Goal: Task Accomplishment & Management: Complete application form

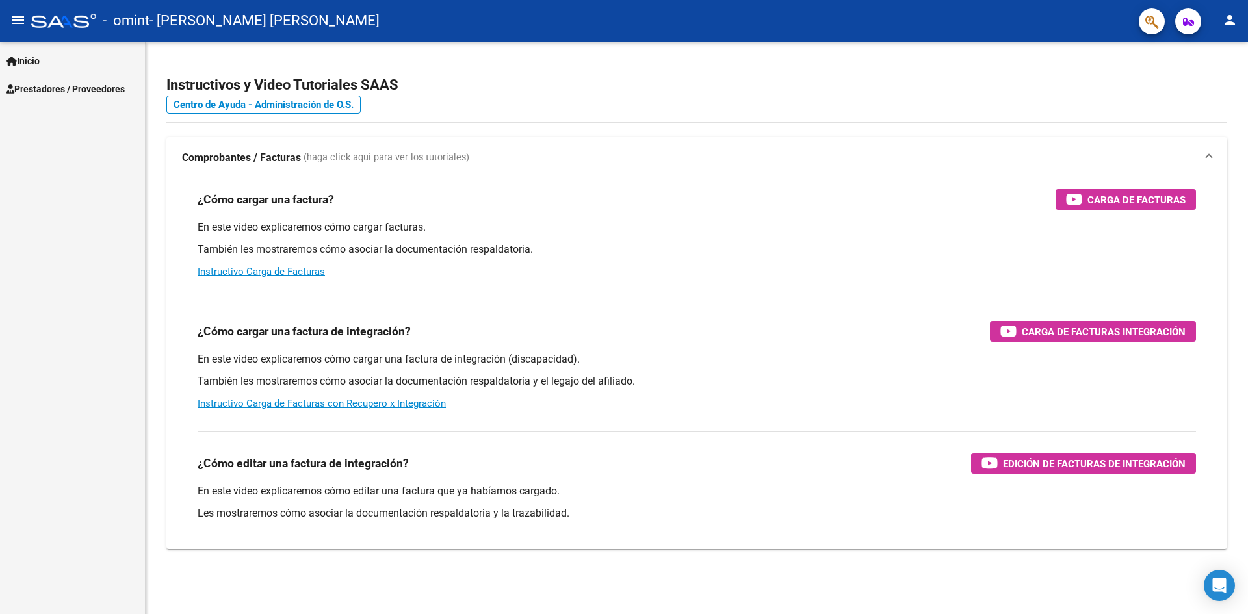
click at [38, 60] on span "Inicio" at bounding box center [22, 61] width 33 height 14
click at [59, 144] on span "Prestadores / Proveedores" at bounding box center [65, 145] width 118 height 14
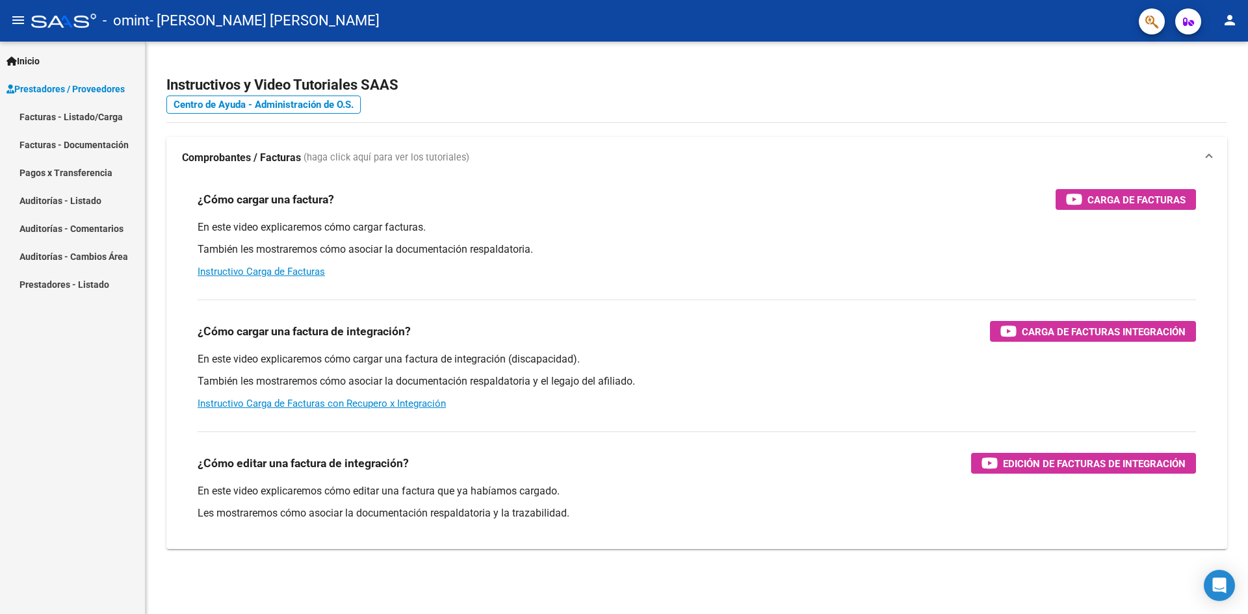
click at [100, 112] on link "Facturas - Listado/Carga" at bounding box center [72, 117] width 145 height 28
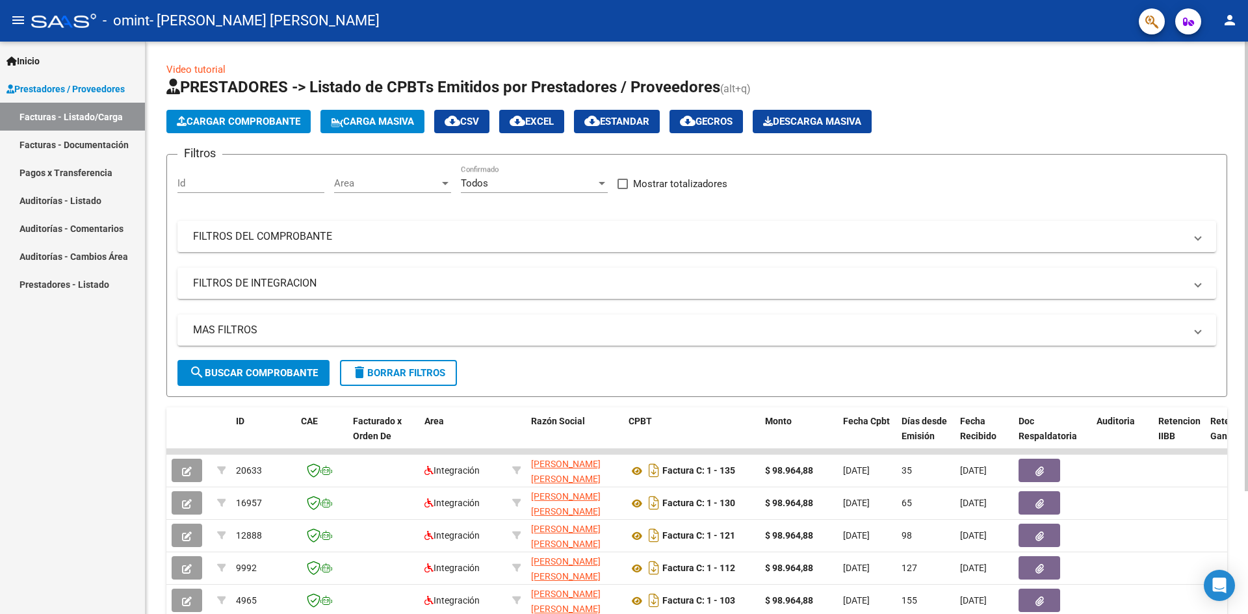
click at [276, 115] on button "Cargar Comprobante" at bounding box center [238, 121] width 144 height 23
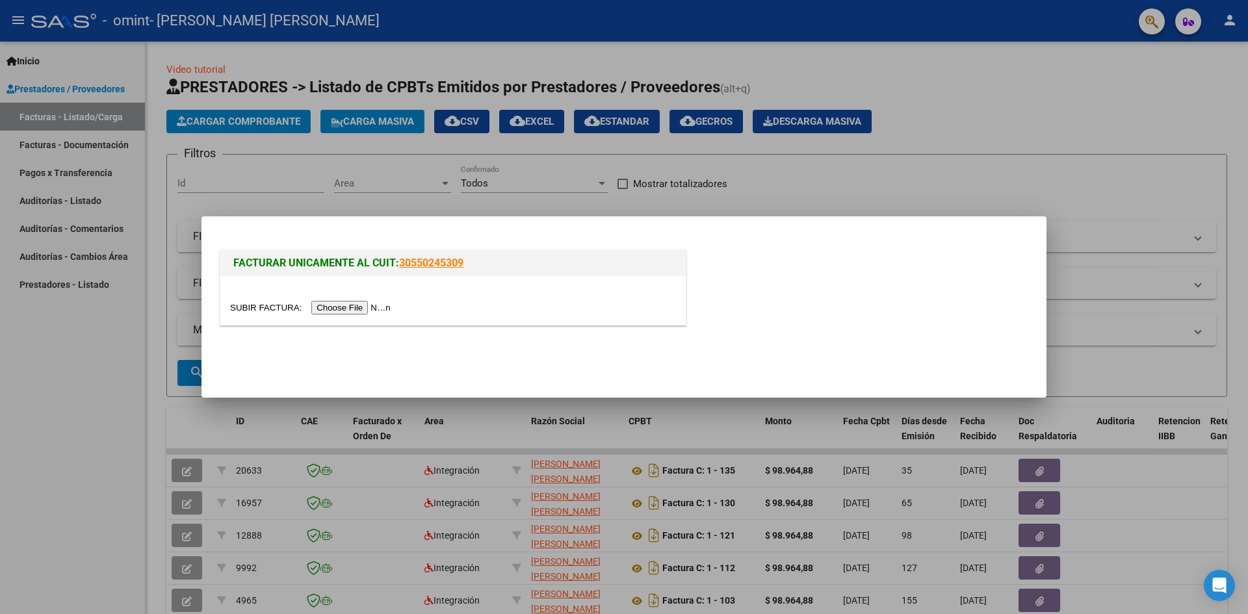
click at [384, 302] on input "file" at bounding box center [312, 308] width 164 height 14
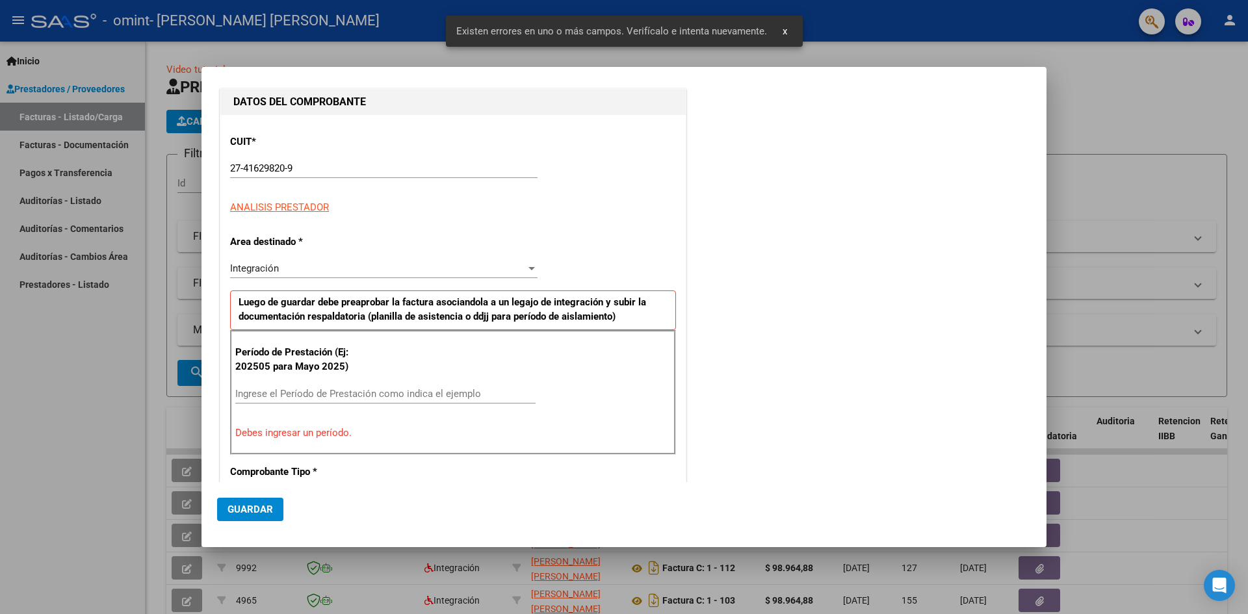
scroll to position [229, 0]
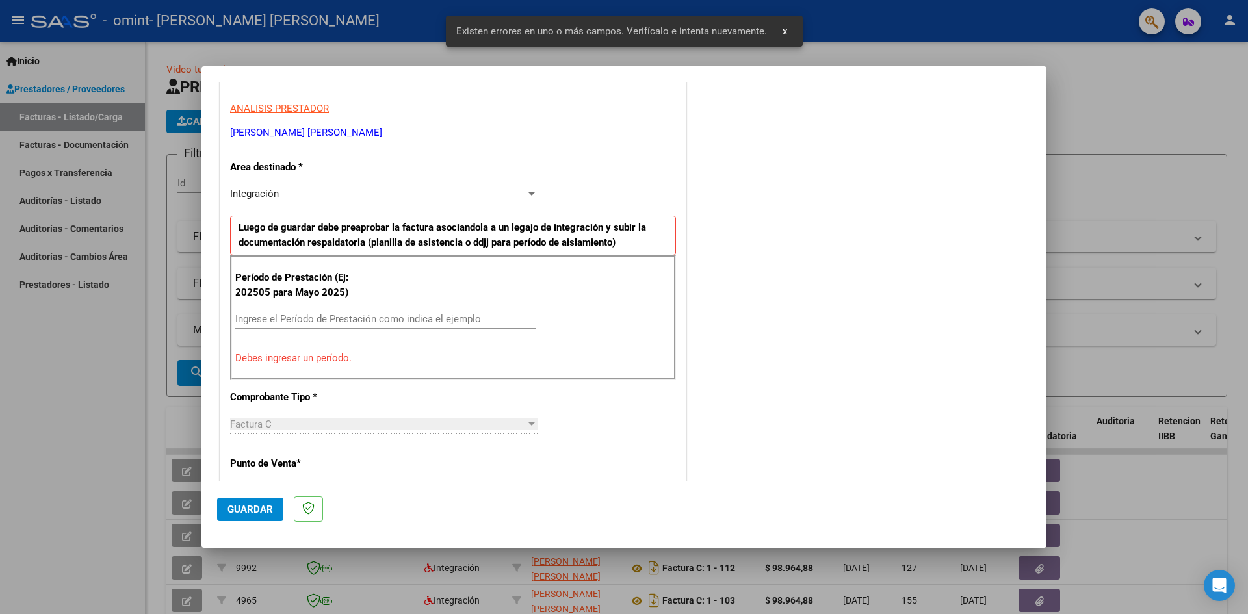
drag, startPoint x: 274, startPoint y: 331, endPoint x: 279, endPoint y: 317, distance: 14.6
click at [274, 330] on div "Ingrese el Período de Prestación como indica el ejemplo" at bounding box center [385, 325] width 300 height 32
click at [279, 317] on input "Ingrese el Período de Prestación como indica el ejemplo" at bounding box center [385, 319] width 300 height 12
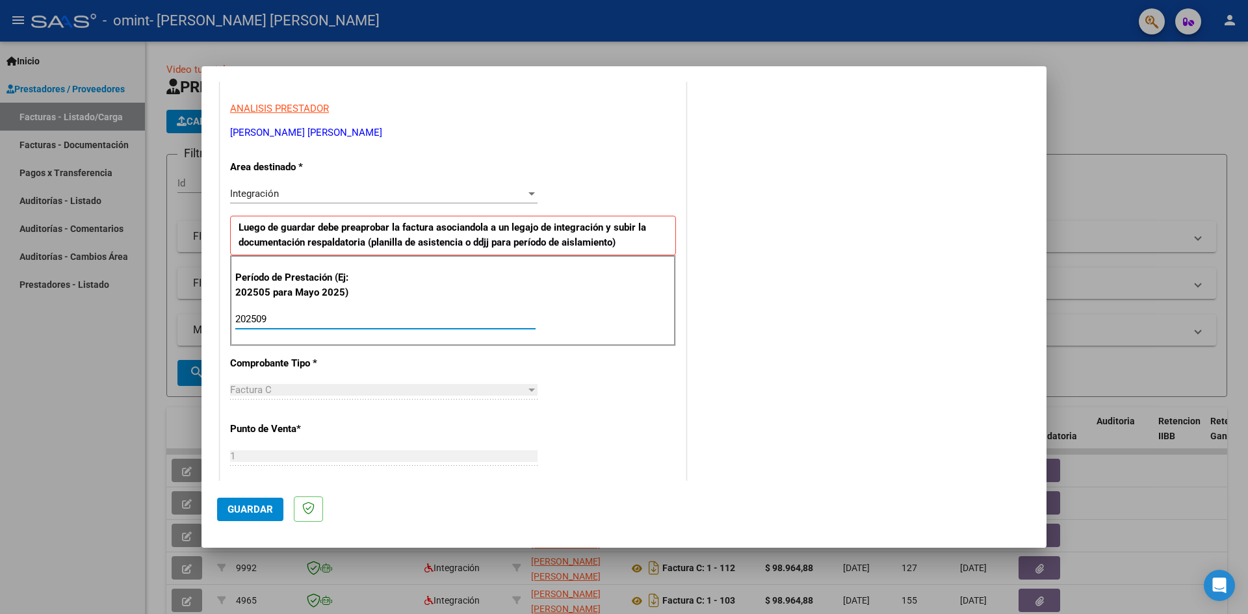
type input "202509"
click at [441, 424] on div "CUIT * 27-41629820-9 Ingresar CUIT ANALISIS PRESTADOR [PERSON_NAME] [PERSON_NAM…" at bounding box center [452, 505] width 465 height 978
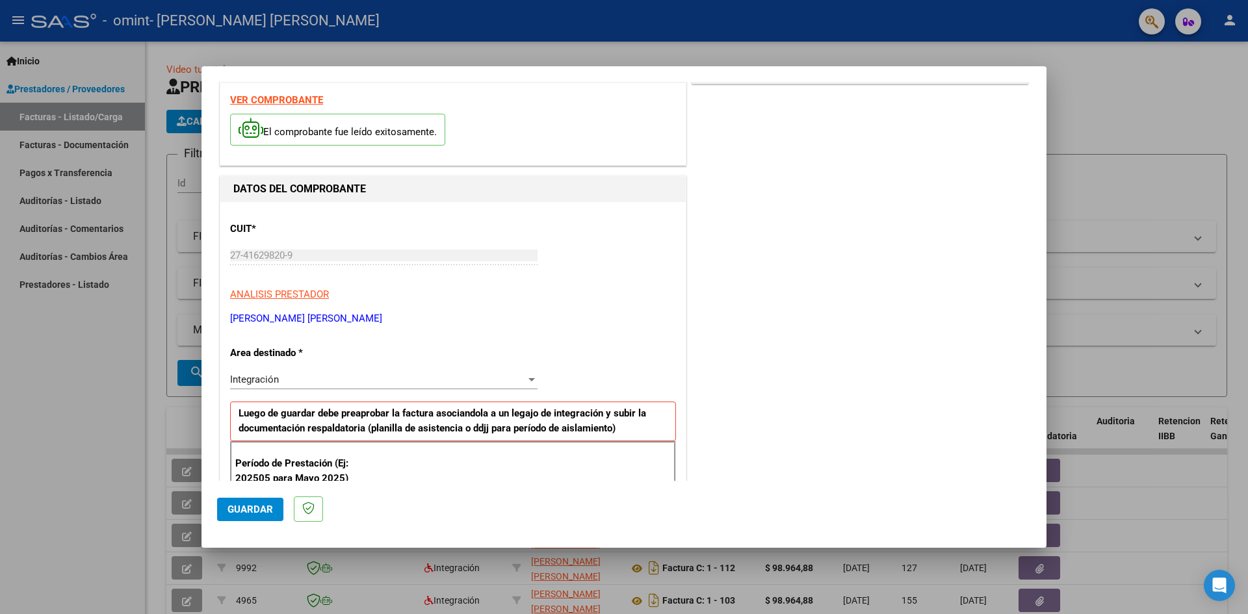
scroll to position [0, 0]
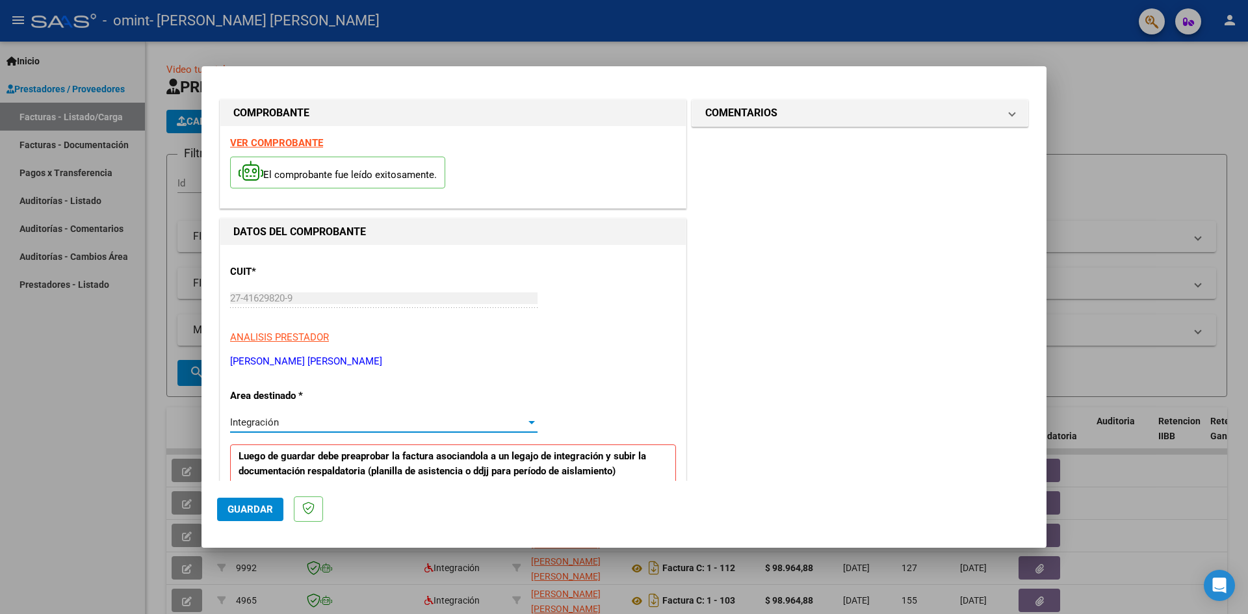
click at [301, 422] on div "Integración" at bounding box center [378, 423] width 296 height 12
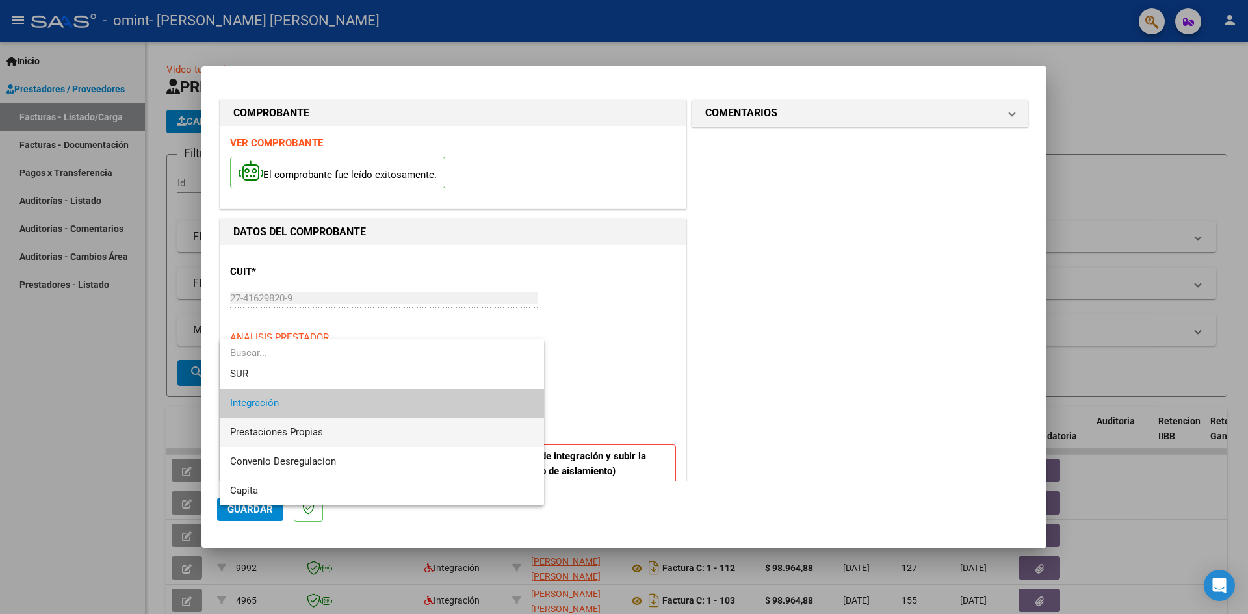
scroll to position [32, 0]
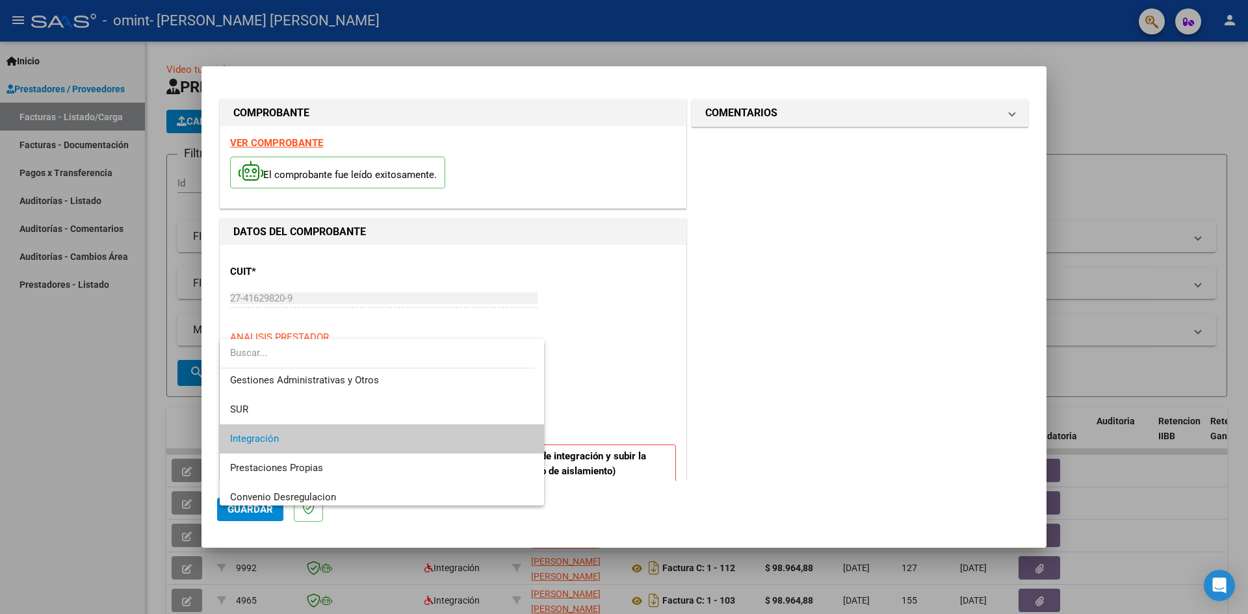
click at [315, 430] on span "Integración" at bounding box center [382, 438] width 304 height 29
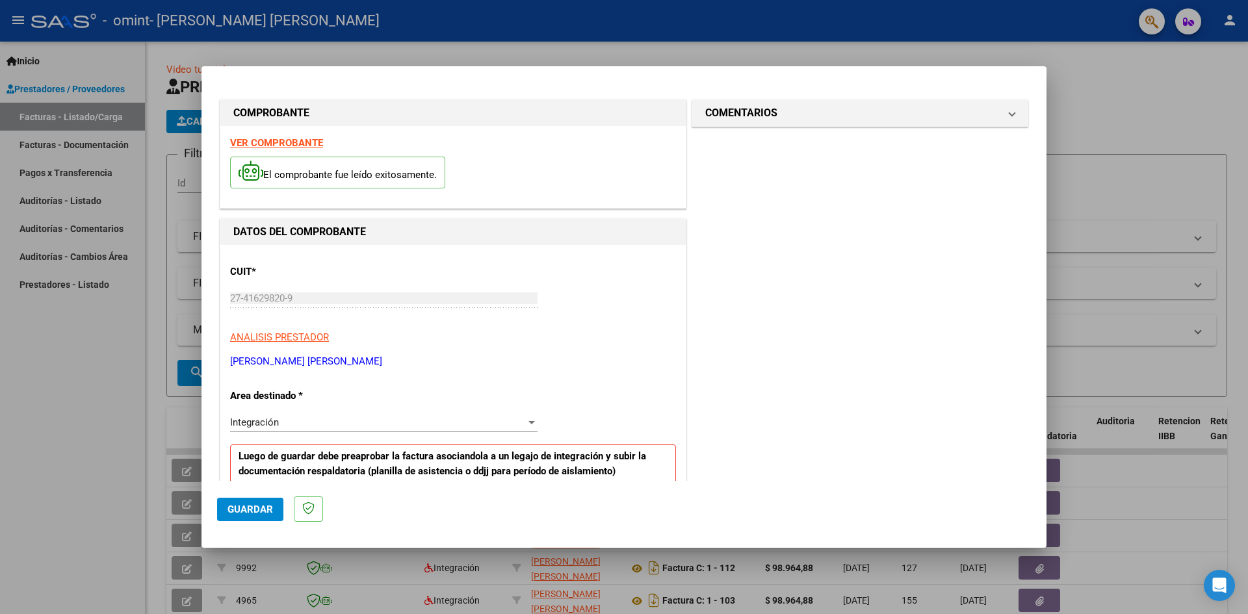
click at [634, 324] on div "CUIT * 27-41629820-9 Ingresar CUIT ANALISIS PRESTADOR [PERSON_NAME] [PERSON_NAM…" at bounding box center [453, 312] width 446 height 114
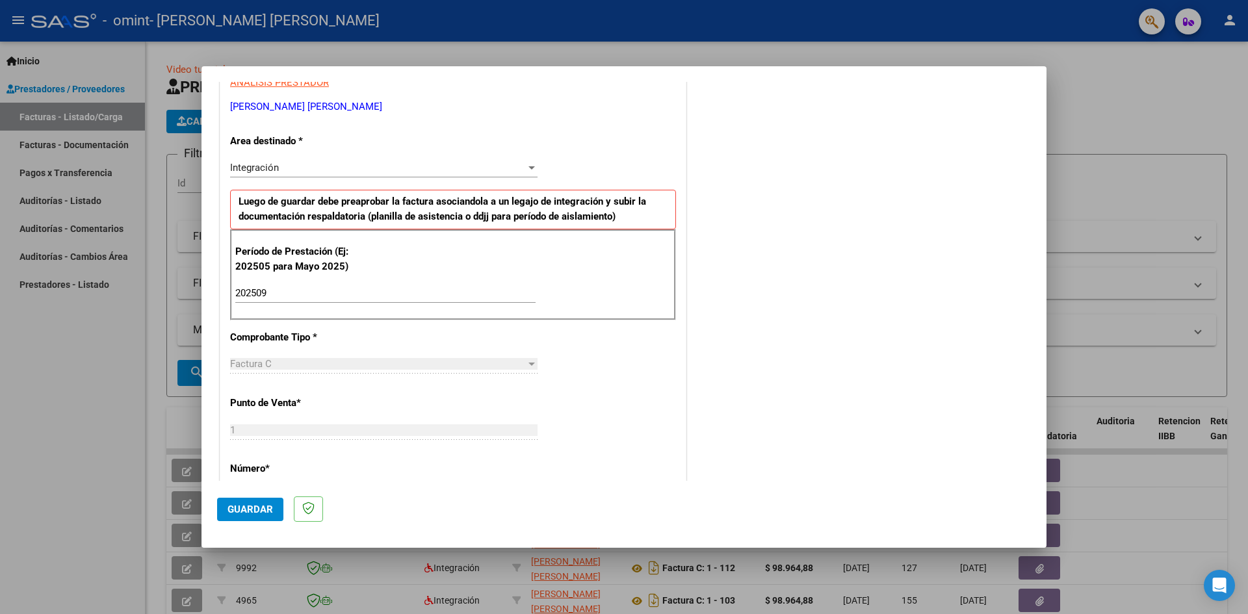
scroll to position [260, 0]
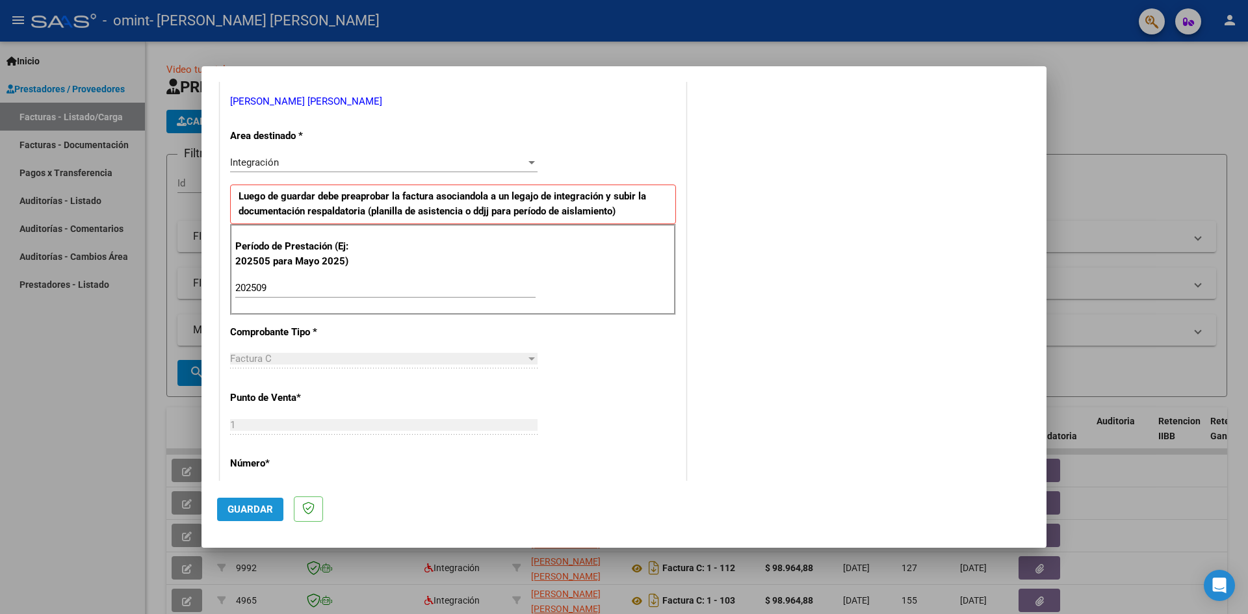
click at [255, 507] on span "Guardar" at bounding box center [249, 510] width 45 height 12
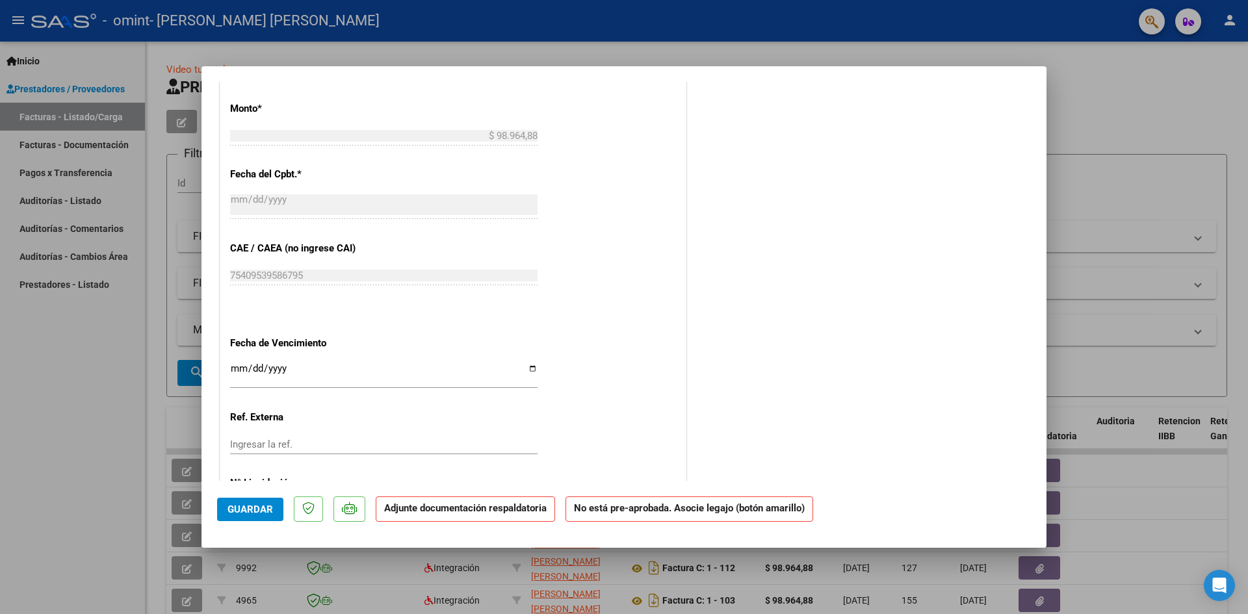
scroll to position [666, 0]
click at [373, 379] on input "Ingresar la fecha" at bounding box center [383, 374] width 307 height 21
click at [532, 372] on input "Ingresar la fecha" at bounding box center [383, 374] width 307 height 21
click at [539, 371] on div "CUIT * 27-41629820-9 Ingresar CUIT ANALISIS PRESTADOR [PERSON_NAME] [PERSON_NAM…" at bounding box center [452, 73] width 465 height 938
click at [535, 371] on div "CUIT * 27-41629820-9 Ingresar CUIT ANALISIS PRESTADOR [PERSON_NAME] [PERSON_NAM…" at bounding box center [452, 73] width 465 height 938
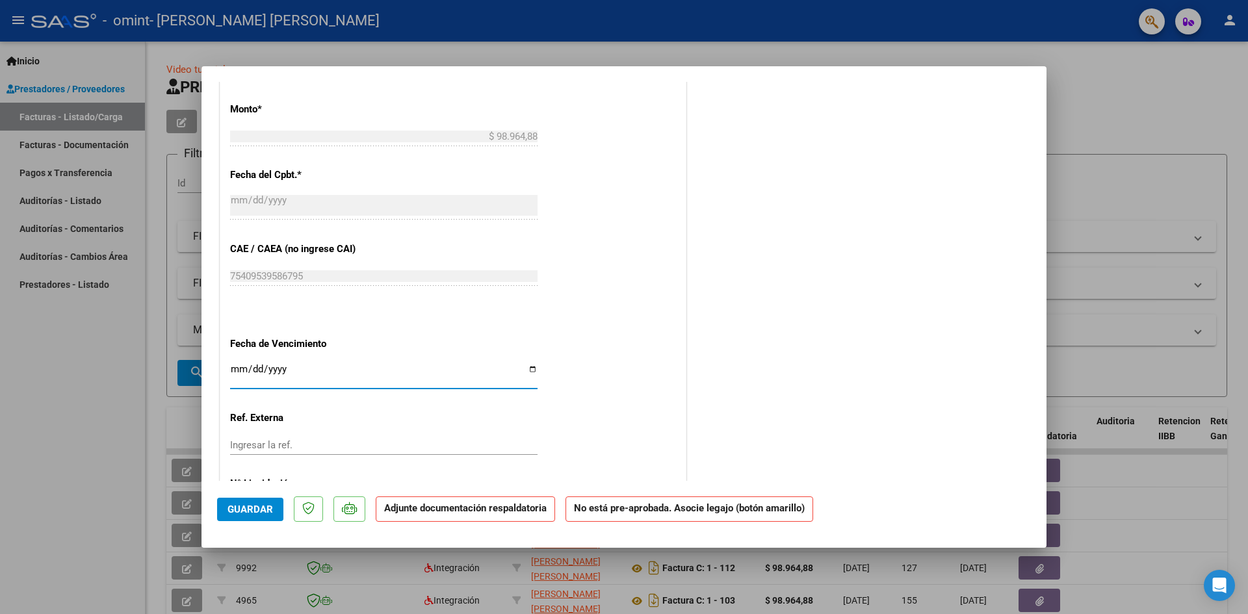
click at [530, 370] on input "Ingresar la fecha" at bounding box center [383, 374] width 307 height 21
type input "[DATE]"
click at [619, 337] on div "CUIT * 27-41629820-9 Ingresar CUIT ANALISIS PRESTADOR [PERSON_NAME] [PERSON_NAM…" at bounding box center [452, 73] width 465 height 938
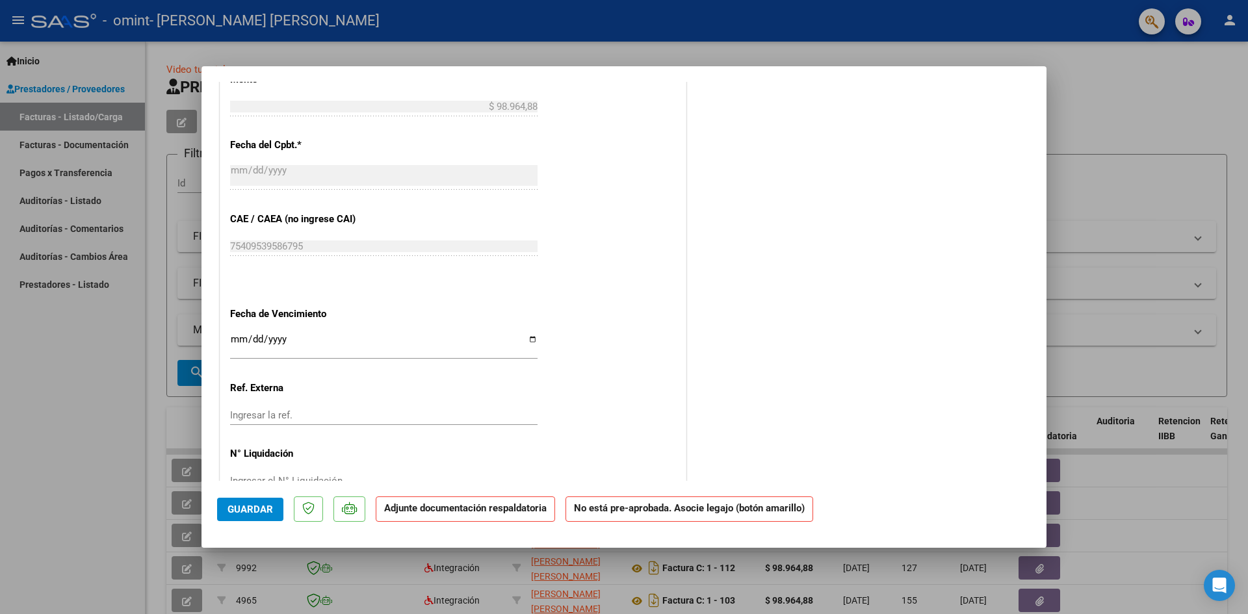
scroll to position [730, 0]
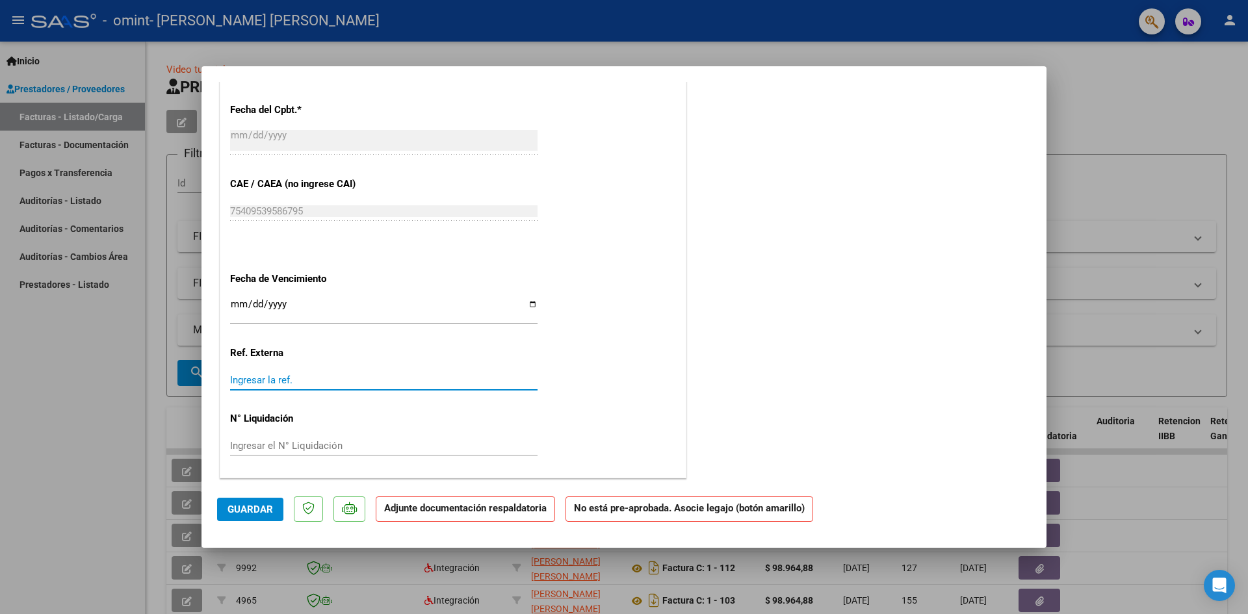
click at [442, 376] on input "Ingresar la ref." at bounding box center [383, 380] width 307 height 12
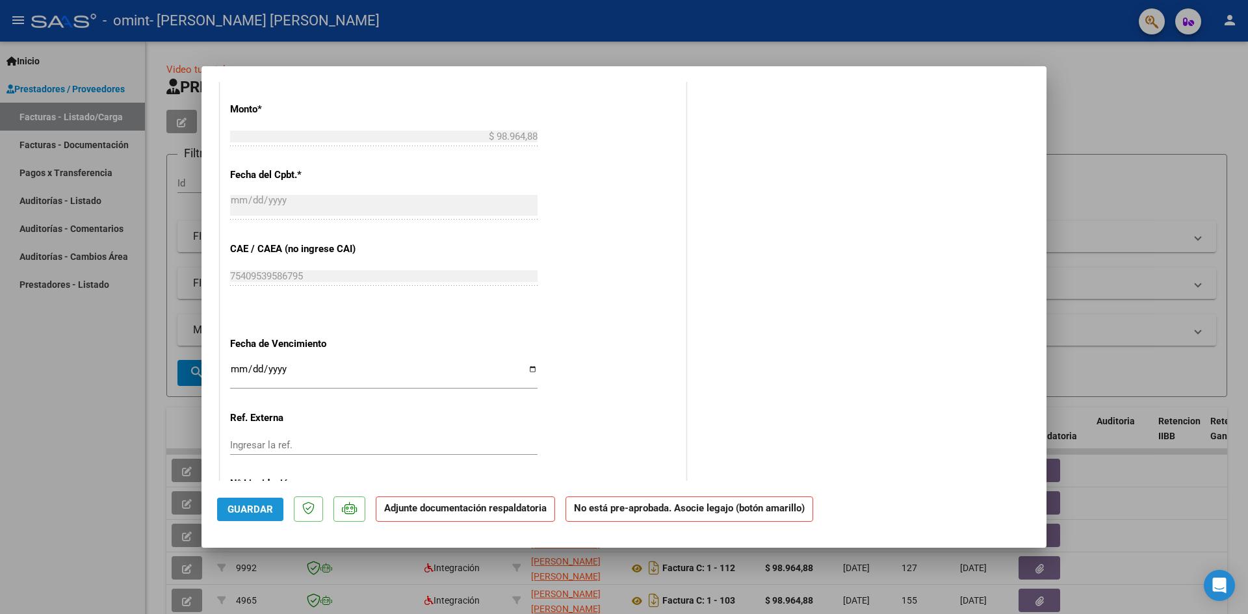
click at [260, 507] on span "Guardar" at bounding box center [249, 510] width 45 height 12
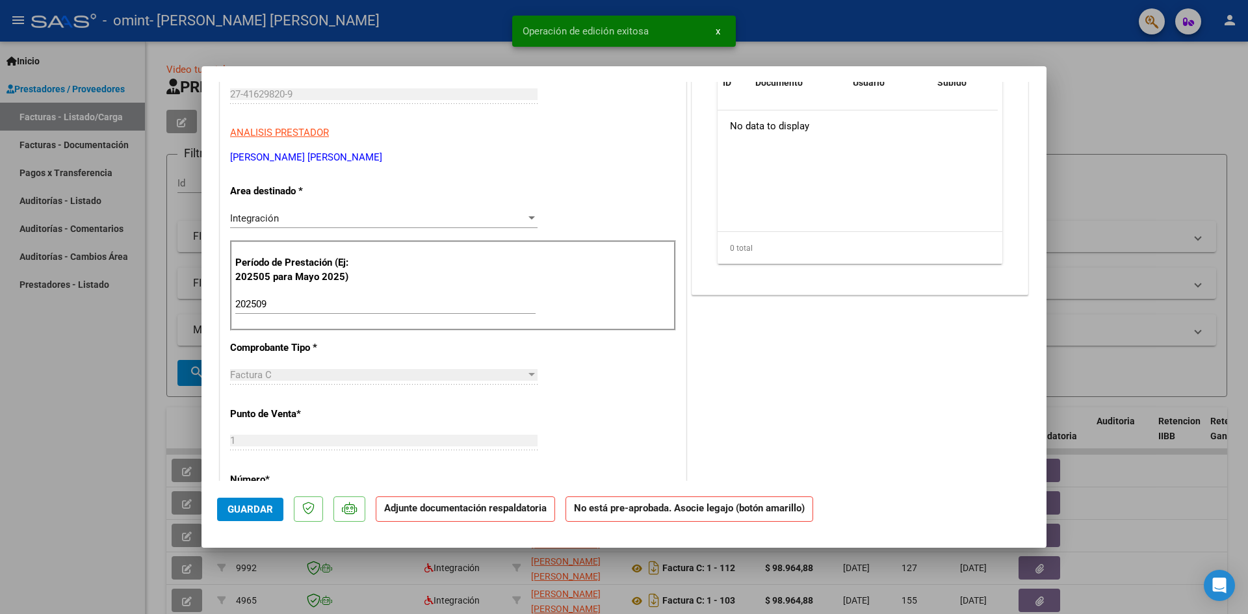
scroll to position [81, 0]
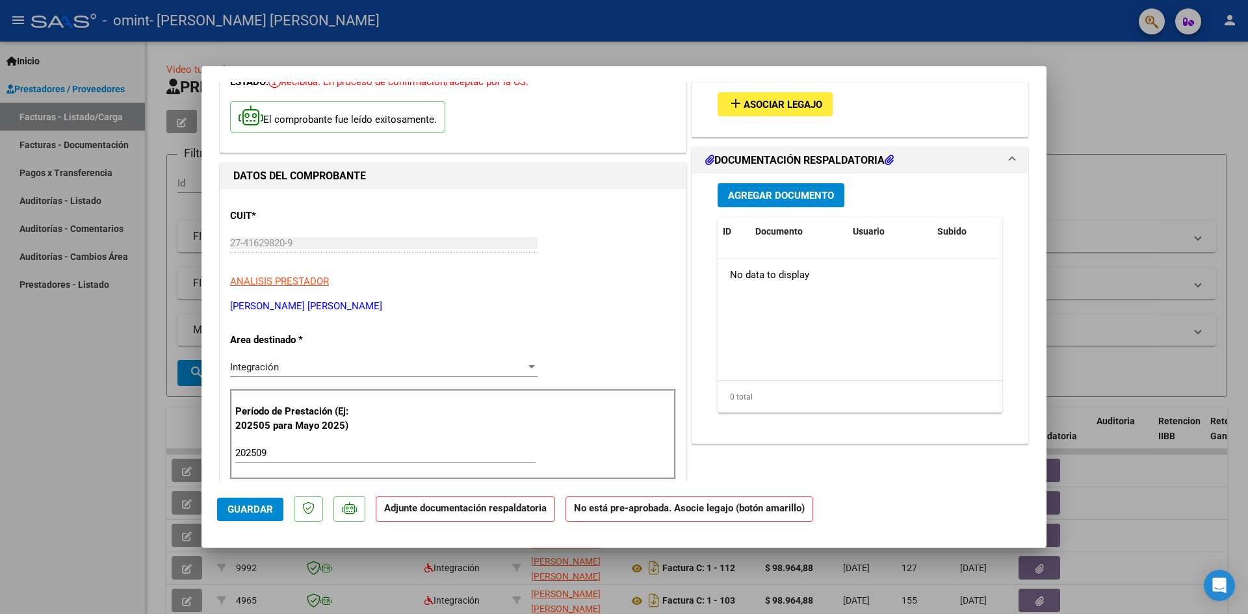
click at [762, 199] on span "Agregar Documento" at bounding box center [781, 196] width 106 height 12
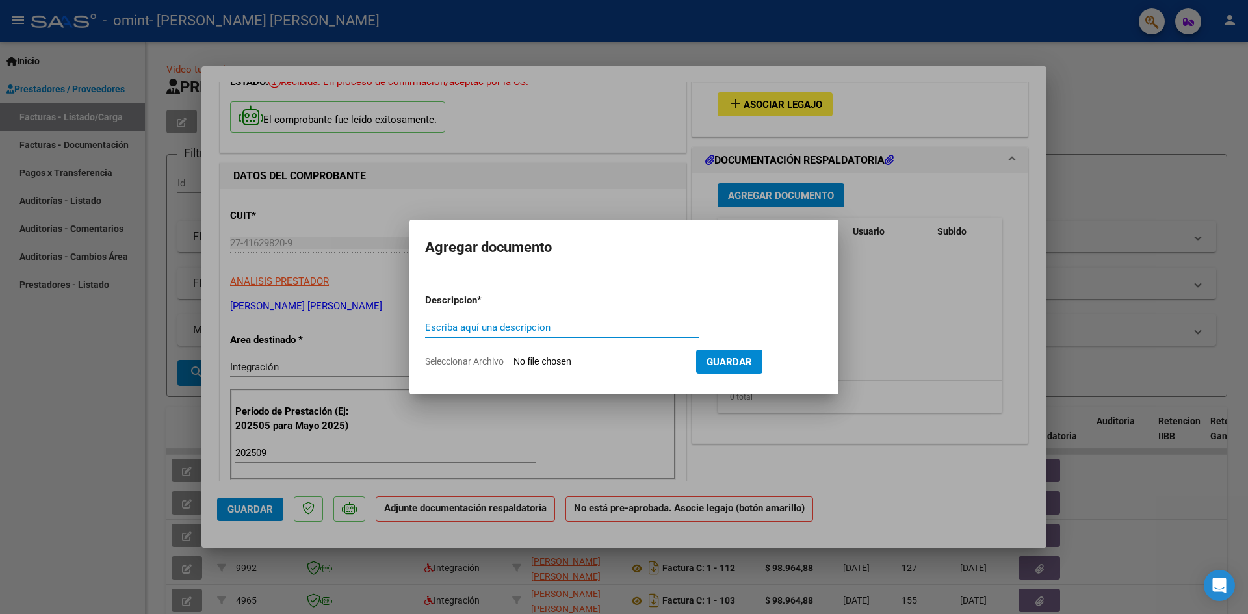
click at [633, 358] on input "Seleccionar Archivo" at bounding box center [599, 362] width 172 height 12
type input "C:\fakepath\CamScanner [DATE] 20.19.pdf"
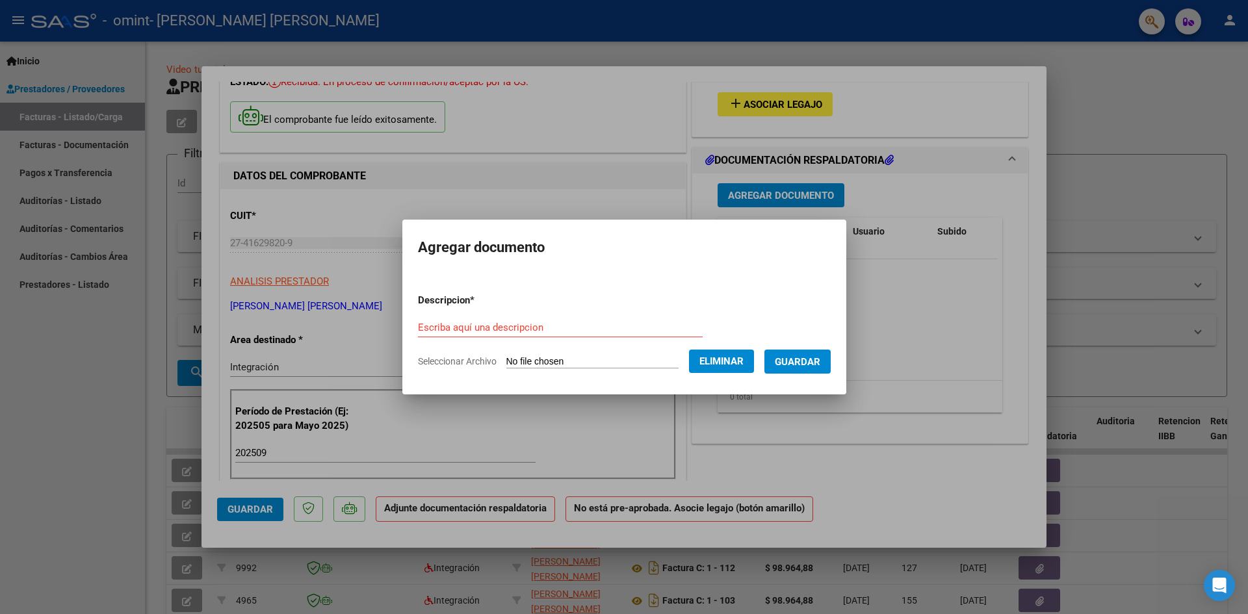
drag, startPoint x: 799, startPoint y: 361, endPoint x: 595, endPoint y: 324, distance: 207.4
click at [595, 324] on form "Descripcion * Escriba aquí una descripcion Seleccionar Archivo Eliminar Guardar" at bounding box center [624, 330] width 413 height 95
click at [595, 324] on input "Escriba aquí una descripcion" at bounding box center [560, 328] width 285 height 12
type input "PLANILLA [PERSON_NAME]"
click at [803, 367] on span "Guardar" at bounding box center [797, 362] width 45 height 12
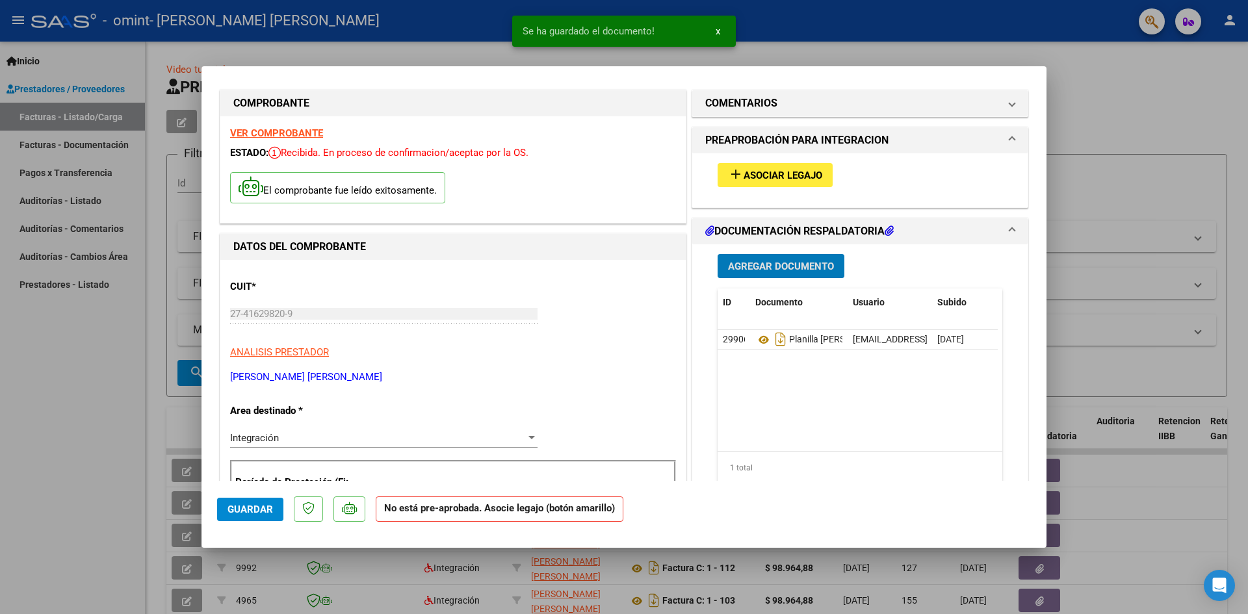
scroll to position [0, 0]
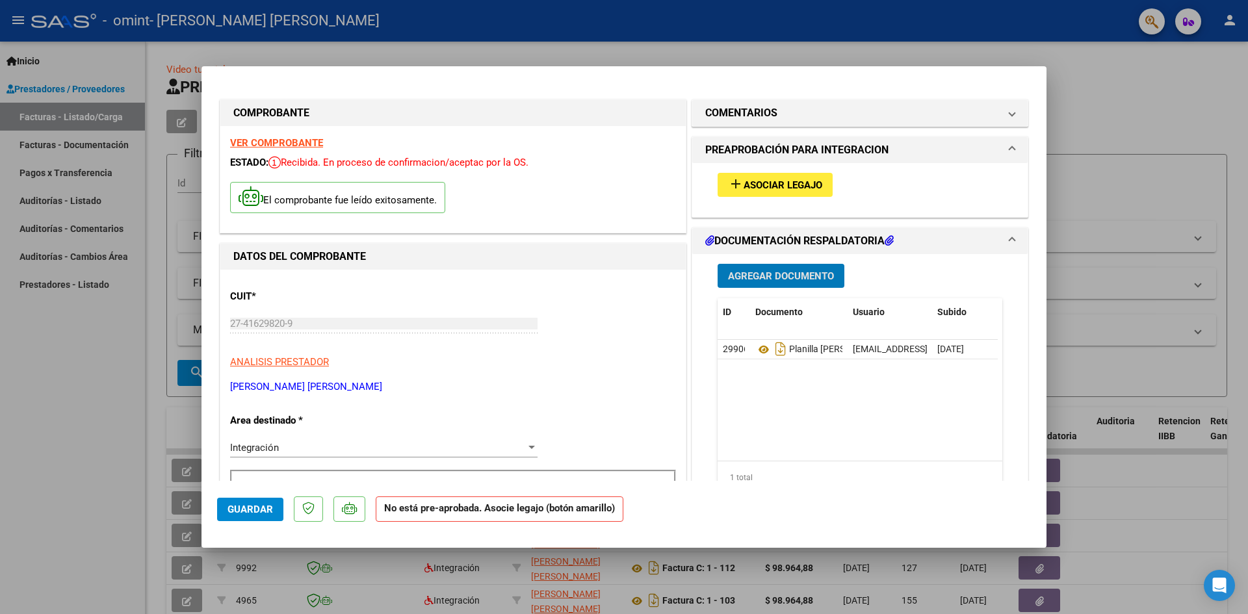
click at [756, 169] on div "add Asociar Legajo" at bounding box center [860, 185] width 304 height 44
click at [758, 175] on button "add Asociar Legajo" at bounding box center [774, 185] width 115 height 24
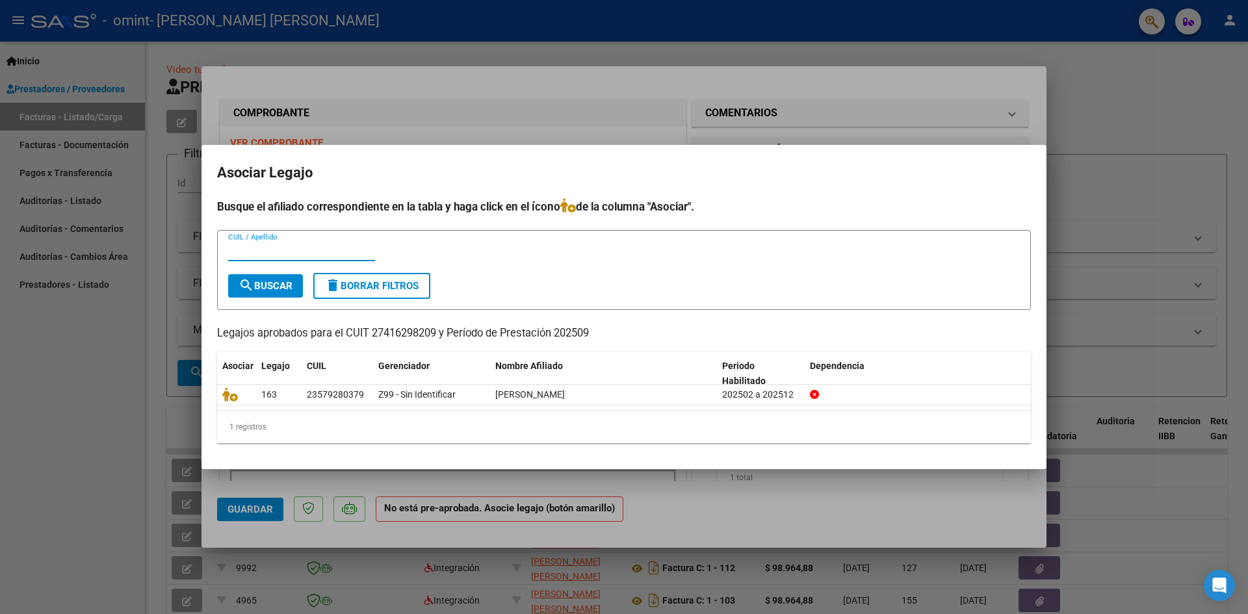
click at [311, 253] on input "CUIL / Apellido" at bounding box center [301, 251] width 147 height 12
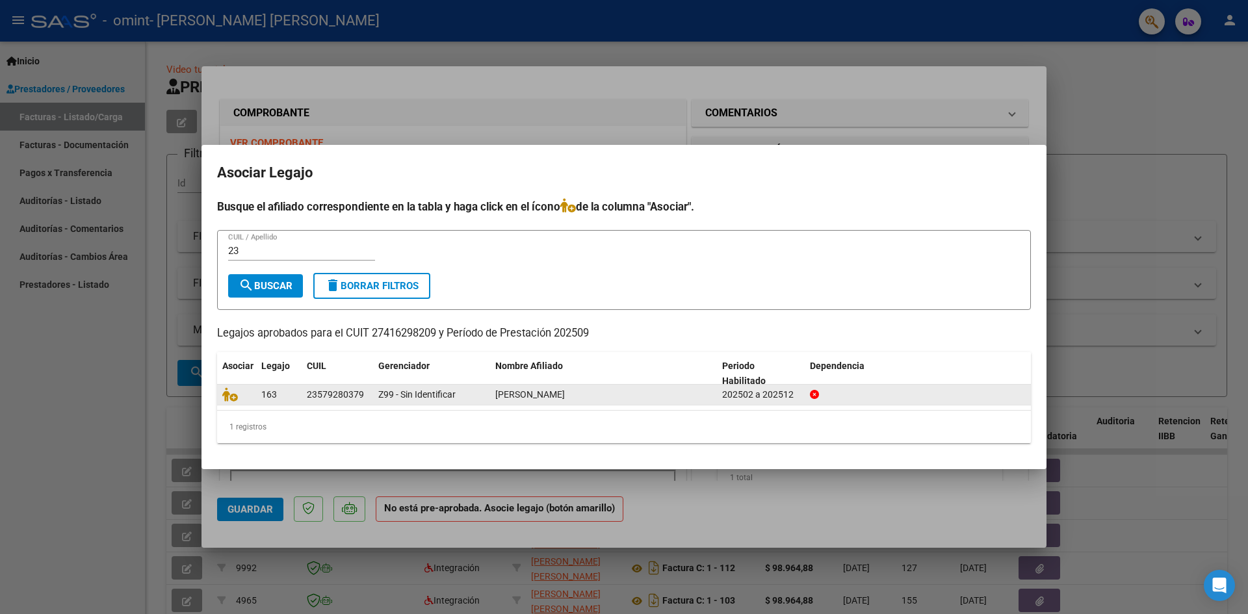
drag, startPoint x: 372, startPoint y: 394, endPoint x: 305, endPoint y: 393, distance: 67.0
click at [305, 393] on datatable-body-cell "23579280379" at bounding box center [337, 395] width 71 height 20
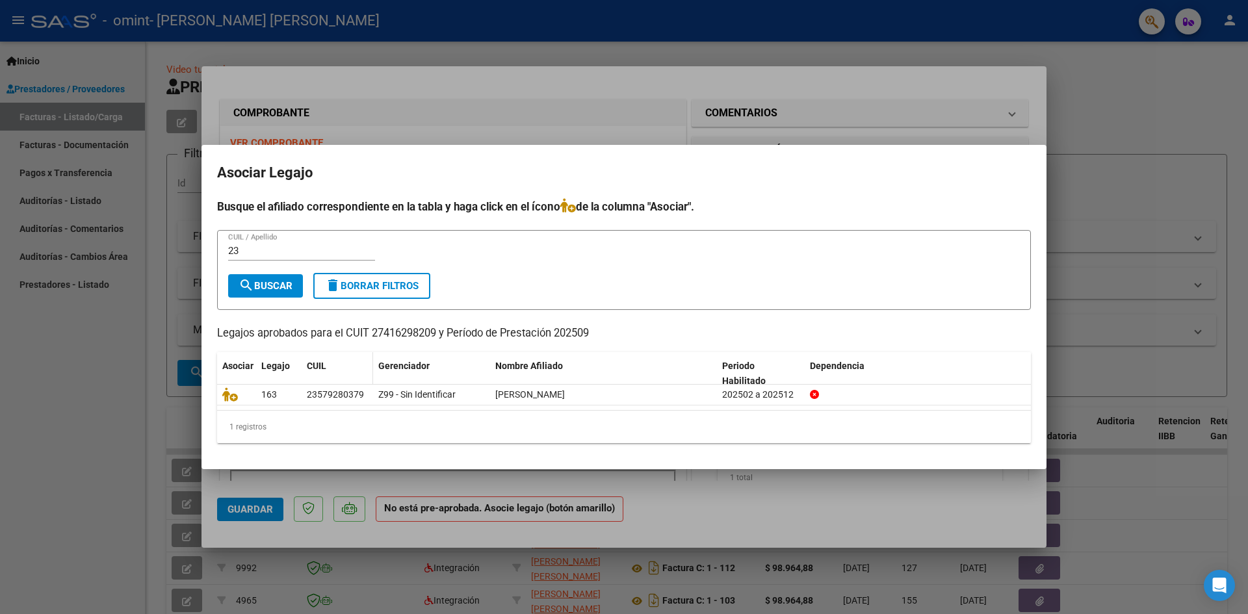
copy div "23579280379"
click at [298, 257] on div "23 CUIL / Apellido" at bounding box center [301, 250] width 147 height 19
click at [322, 243] on div "23 CUIL / Apellido" at bounding box center [301, 250] width 147 height 19
type input "2"
paste input "23579280379"
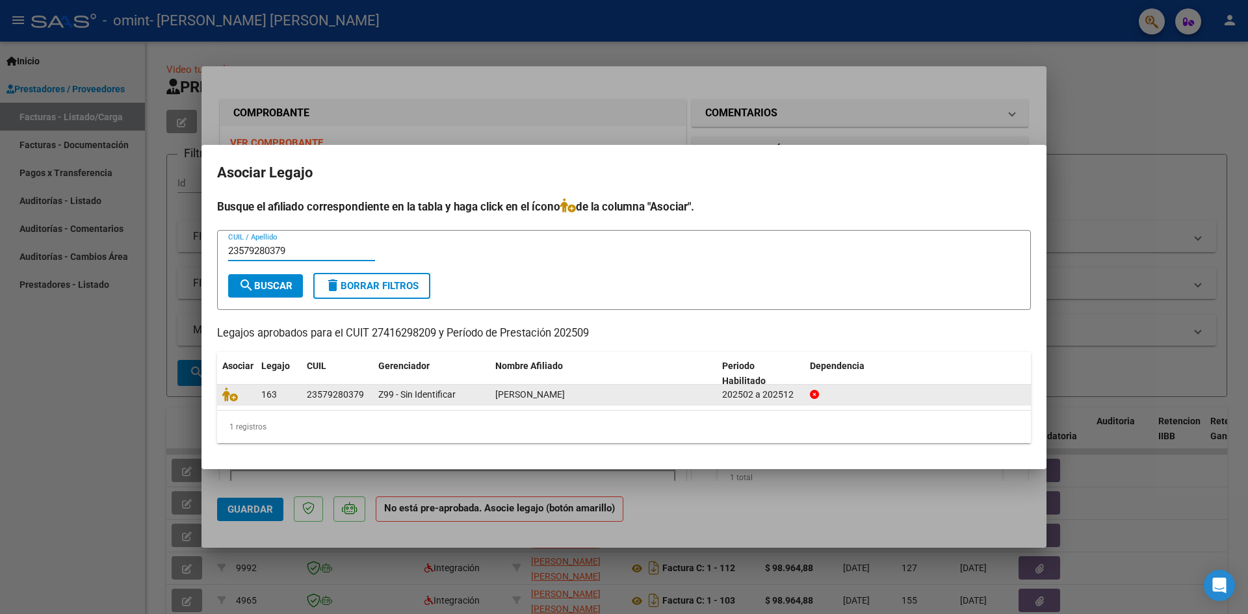
type input "23579280379"
click at [636, 398] on div "[PERSON_NAME]" at bounding box center [603, 394] width 216 height 15
click at [801, 391] on datatable-body-cell "202502 a 202512" at bounding box center [761, 395] width 88 height 20
click at [296, 388] on div "163" at bounding box center [278, 394] width 35 height 15
drag, startPoint x: 247, startPoint y: 400, endPoint x: 234, endPoint y: 400, distance: 13.0
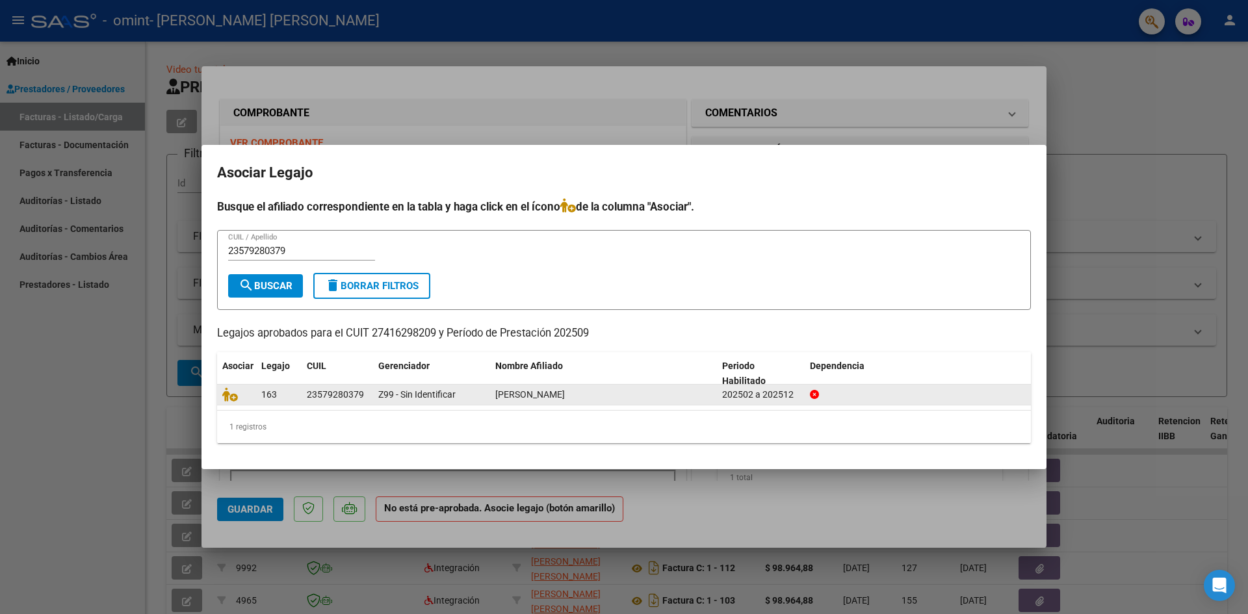
click at [244, 400] on div at bounding box center [236, 394] width 29 height 15
drag, startPoint x: 234, startPoint y: 400, endPoint x: 217, endPoint y: 400, distance: 16.9
click at [227, 401] on icon at bounding box center [230, 394] width 16 height 14
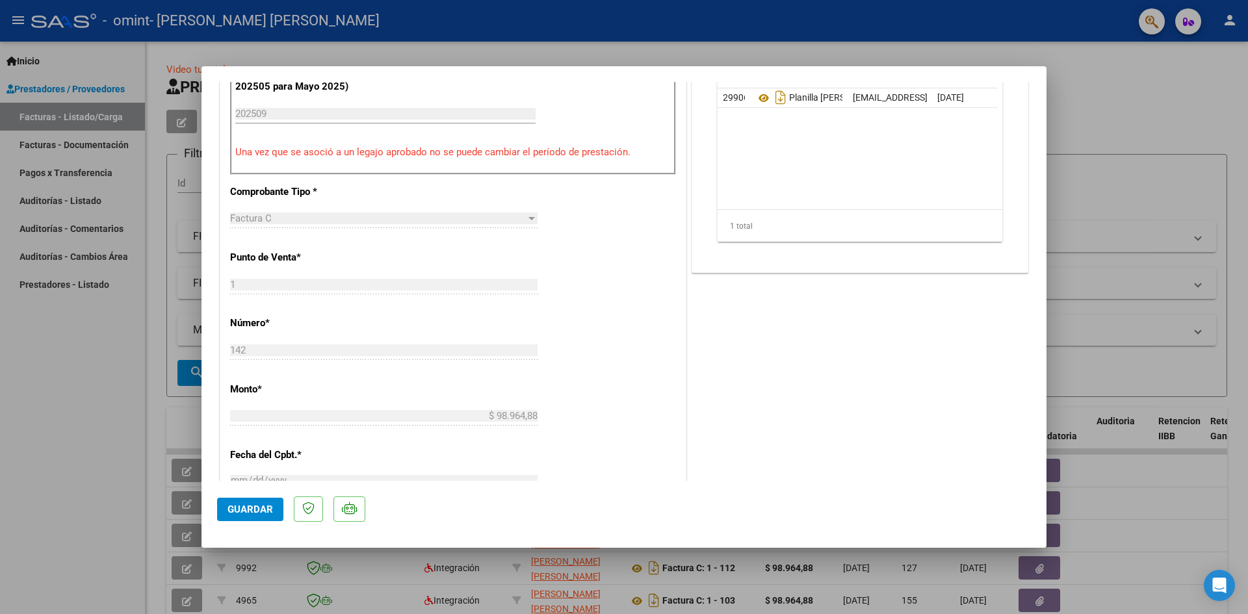
scroll to position [455, 0]
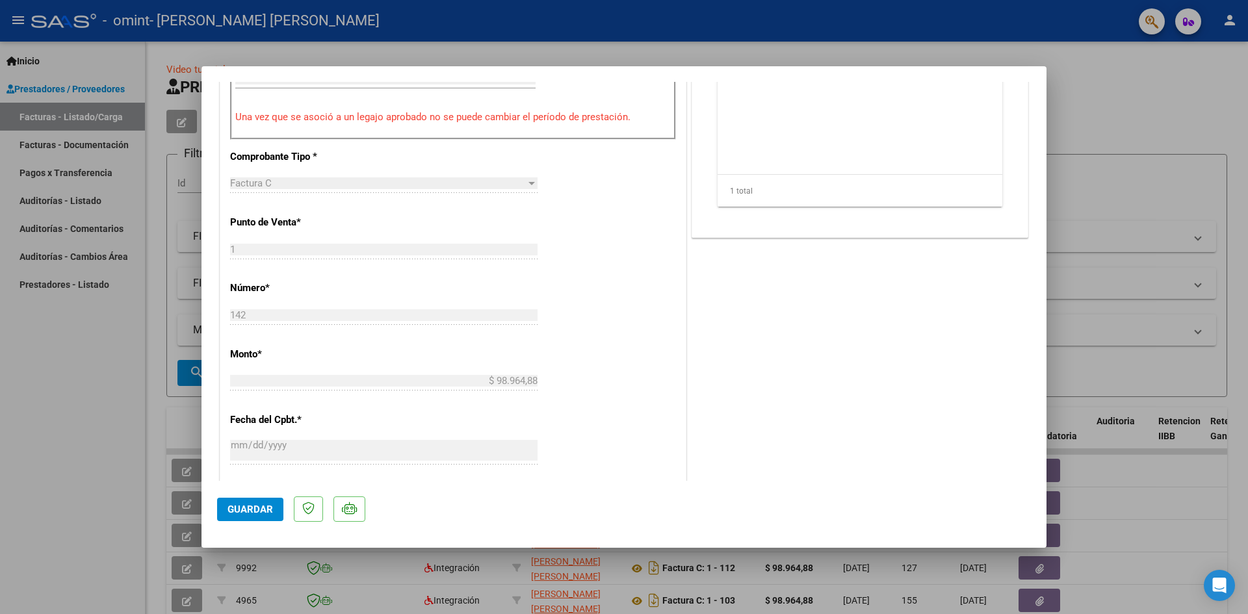
click at [253, 506] on span "Guardar" at bounding box center [249, 510] width 45 height 12
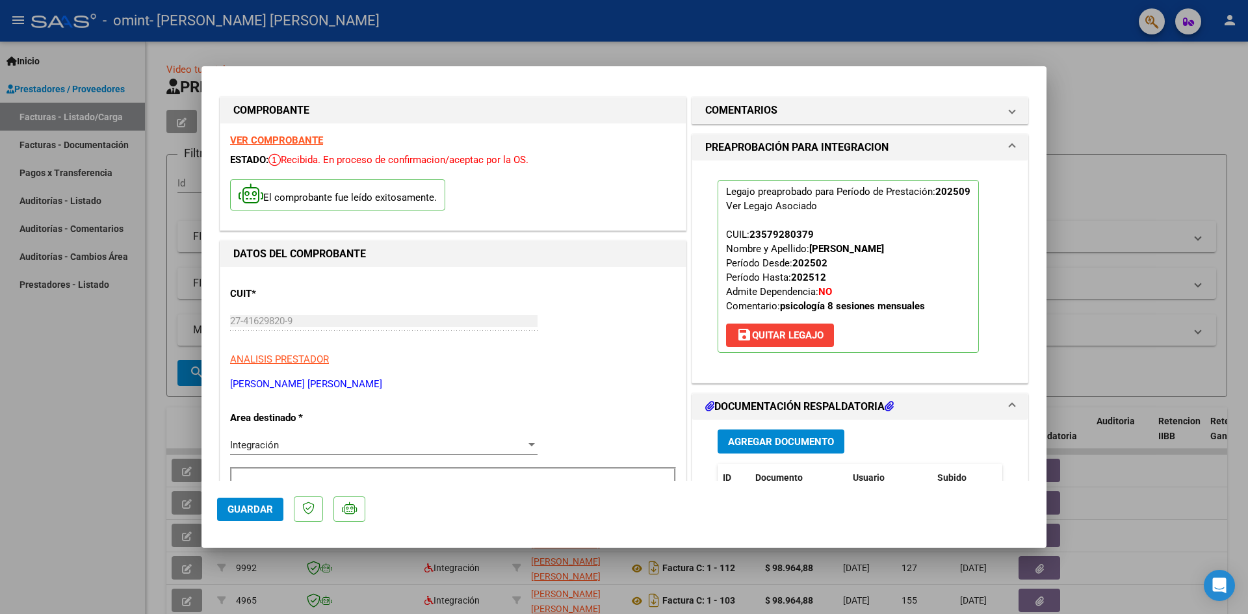
scroll to position [0, 0]
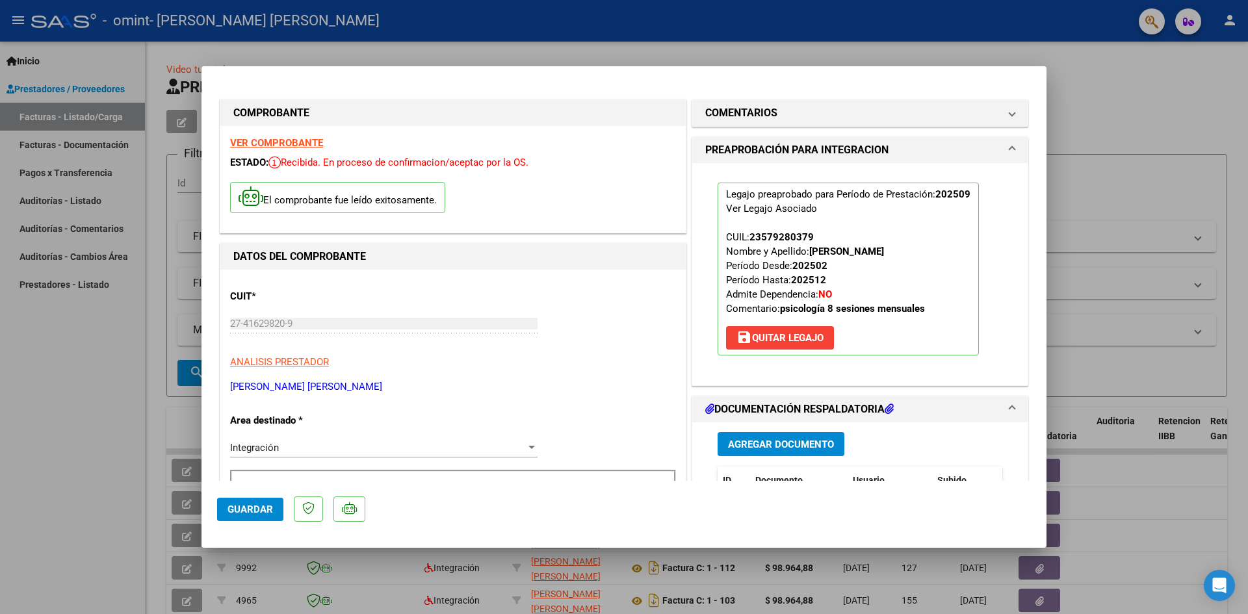
click at [262, 504] on span "Guardar" at bounding box center [249, 510] width 45 height 12
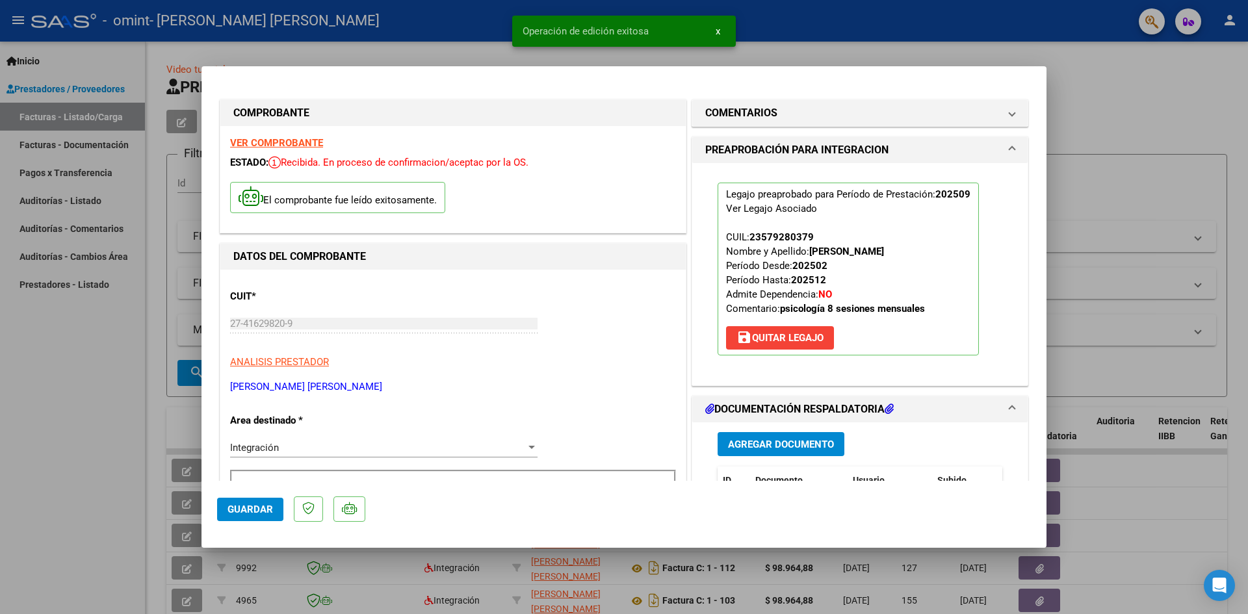
click at [1198, 227] on div at bounding box center [624, 307] width 1248 height 614
type input "$ 0,00"
